Goal: Check status: Check status

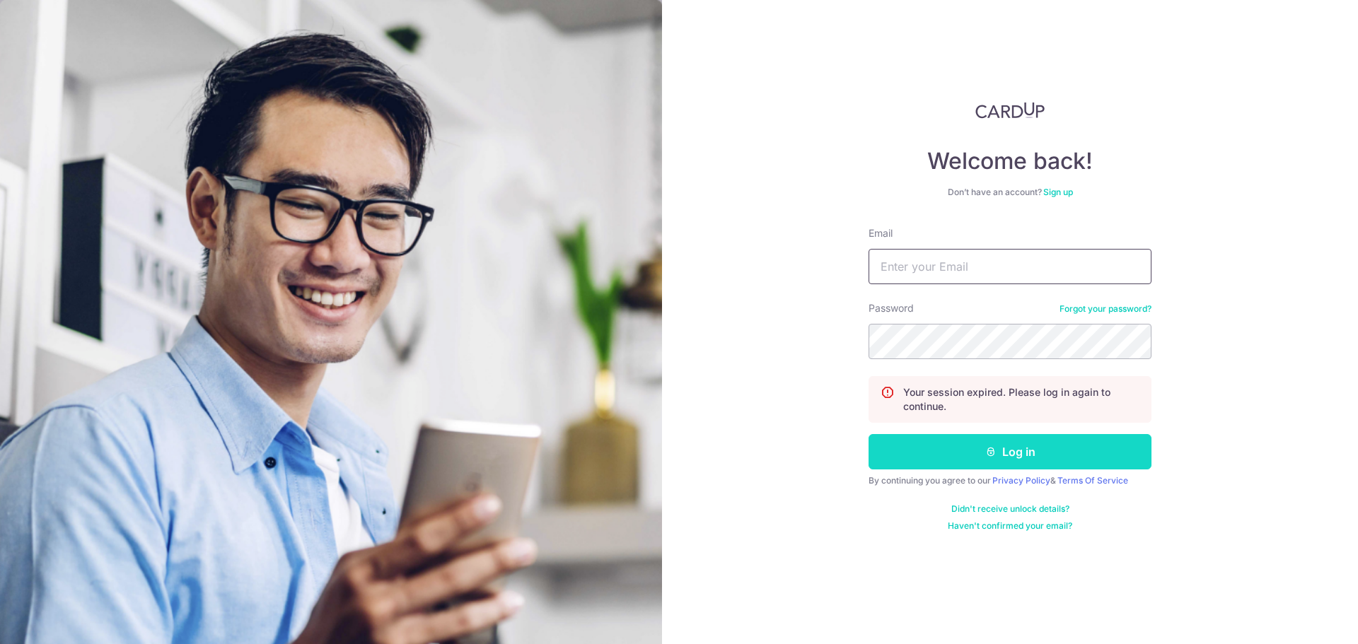
type input "JANICEWEE@HOTMAIL.COM"
click at [994, 453] on icon "submit" at bounding box center [990, 451] width 11 height 11
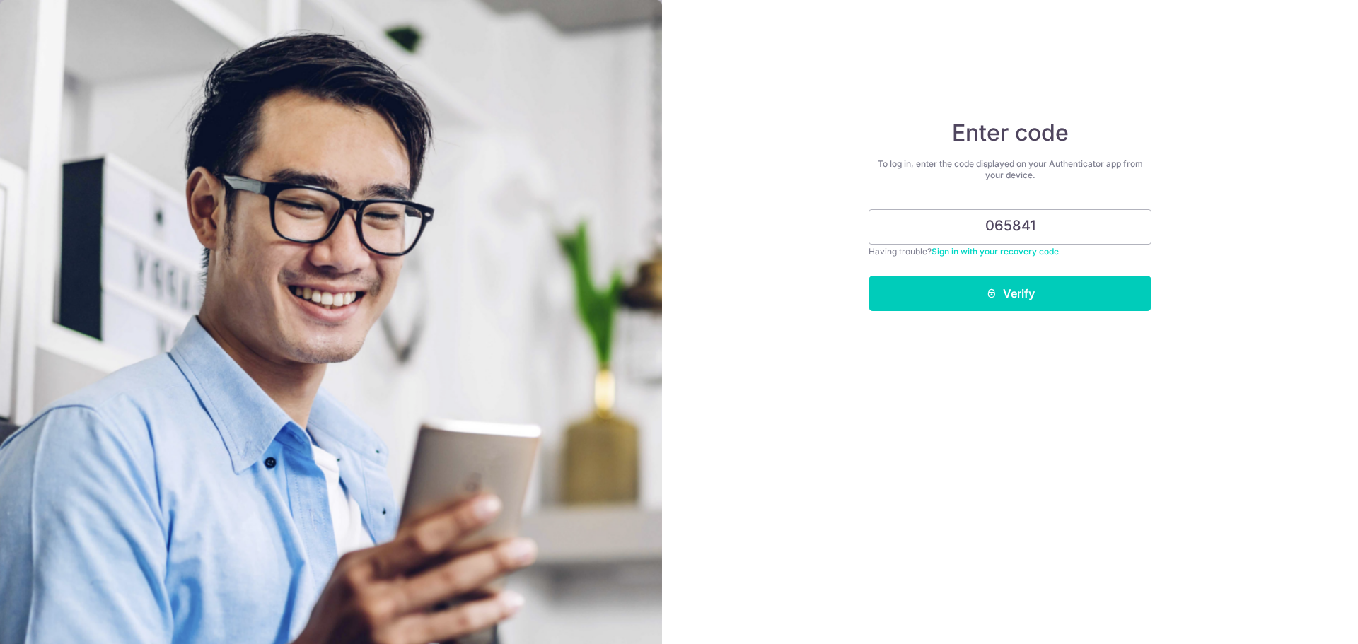
type input "065841"
click at [869, 276] on button "Verify" at bounding box center [1010, 293] width 283 height 35
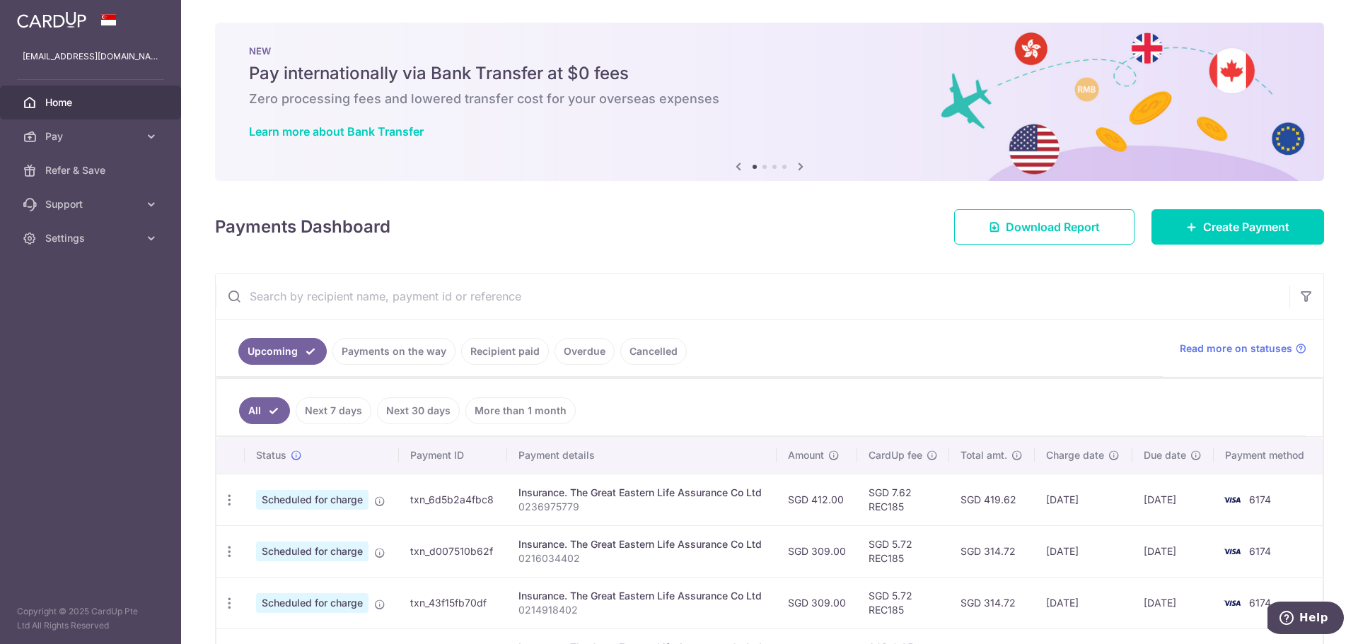
click at [645, 352] on link "Cancelled" at bounding box center [653, 351] width 66 height 27
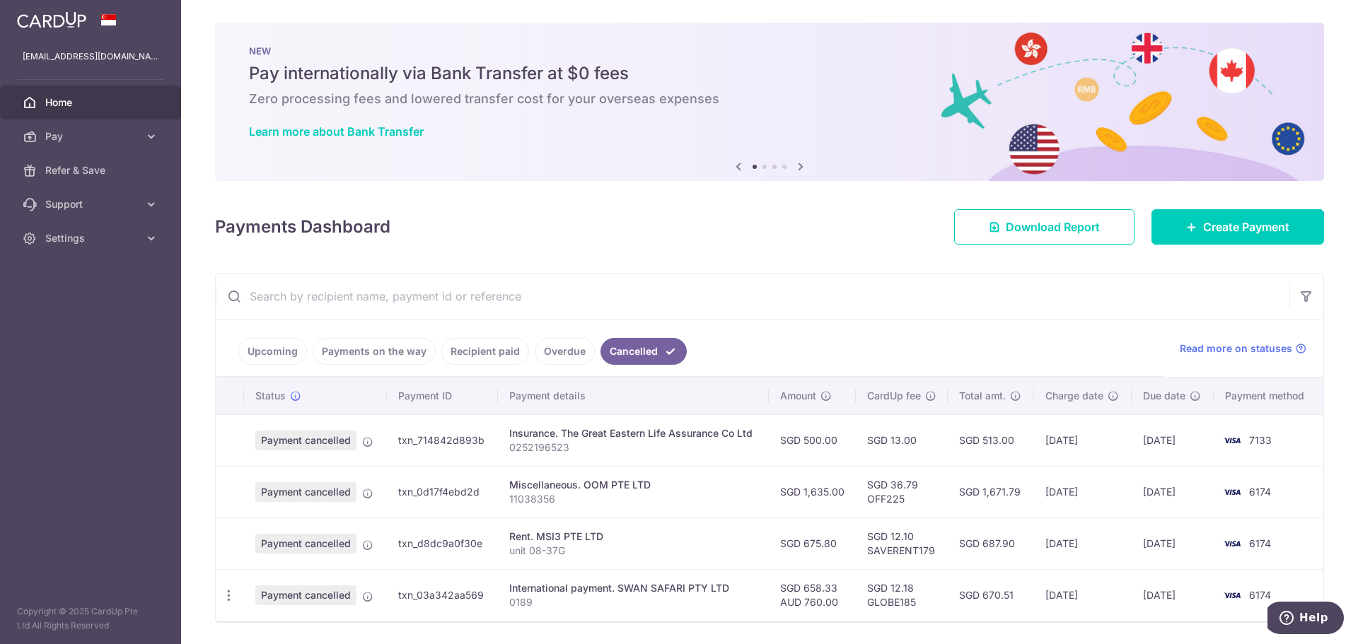
scroll to position [45, 0]
